Goal: Complete application form: Complete application form

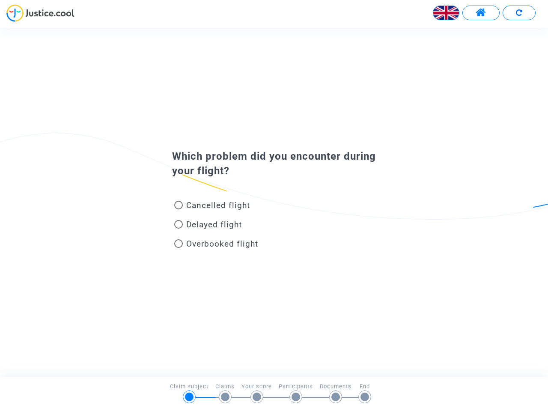
click at [446, 13] on img at bounding box center [446, 13] width 26 height 26
click at [481, 13] on span at bounding box center [481, 12] width 11 height 11
click at [519, 13] on div at bounding box center [274, 16] width 548 height 24
click at [274, 202] on div "Cancelled flight" at bounding box center [260, 206] width 189 height 19
click at [212, 207] on span "Cancelled flight" at bounding box center [218, 205] width 64 height 10
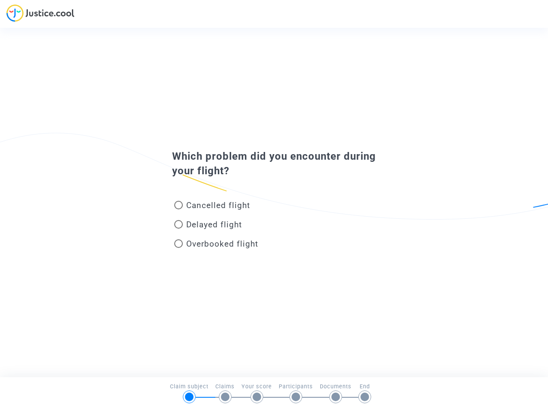
click at [178, 209] on input "Cancelled flight" at bounding box center [178, 209] width 0 height 0
radio input "true"
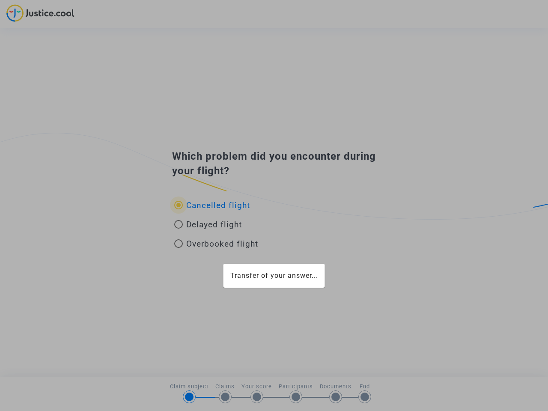
click at [212, 205] on div "Transfer of your answer..." at bounding box center [274, 205] width 548 height 411
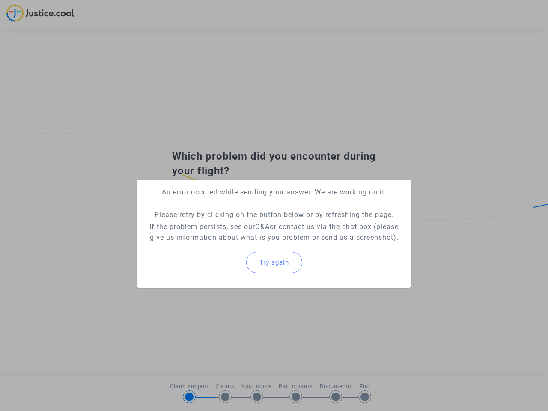
click at [208, 226] on p "If the problem persists, see our Q&A or contact us via the chat box (please giv…" at bounding box center [274, 231] width 260 height 21
click at [208, 224] on p "If the problem persists, see our Q&A or contact us via the chat box (please giv…" at bounding box center [274, 231] width 260 height 21
click at [216, 245] on div "Try again" at bounding box center [274, 262] width 260 height 37
click at [216, 244] on mat-card "An error occured while sending your answer. We are working on it. Please retry …" at bounding box center [274, 234] width 274 height 108
